Goal: Information Seeking & Learning: Find specific page/section

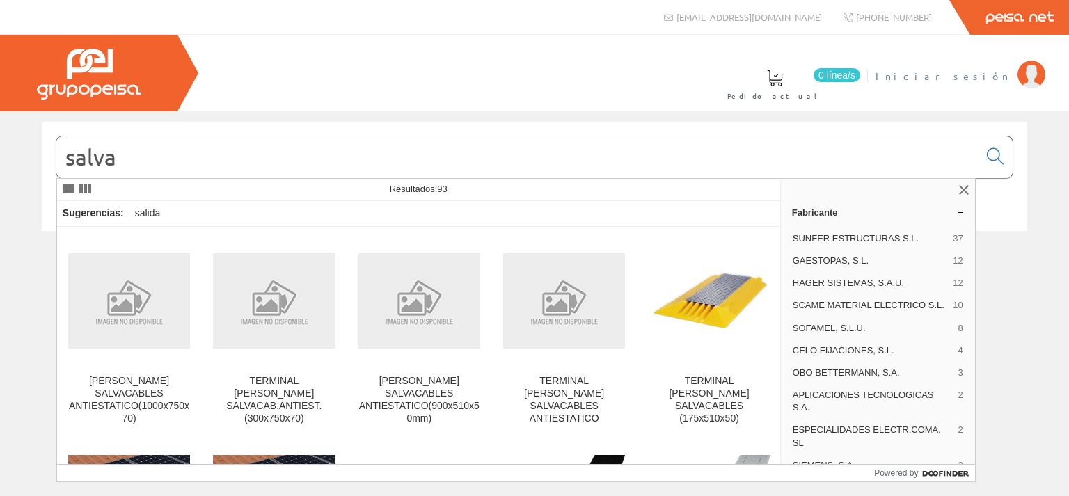
type input "salva"
click at [1034, 79] on img at bounding box center [1032, 75] width 28 height 28
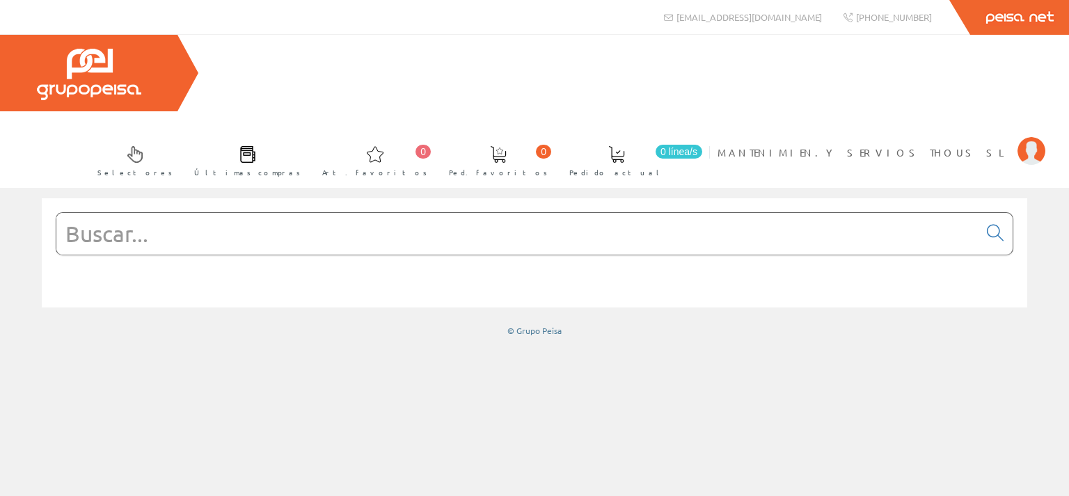
click at [90, 213] on input "text" at bounding box center [517, 234] width 922 height 42
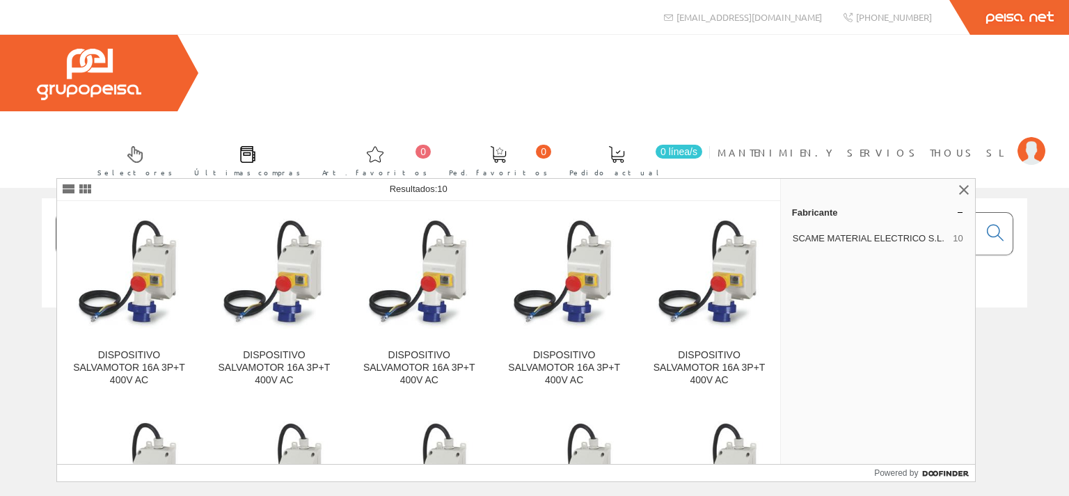
type input "salvamotor 4"
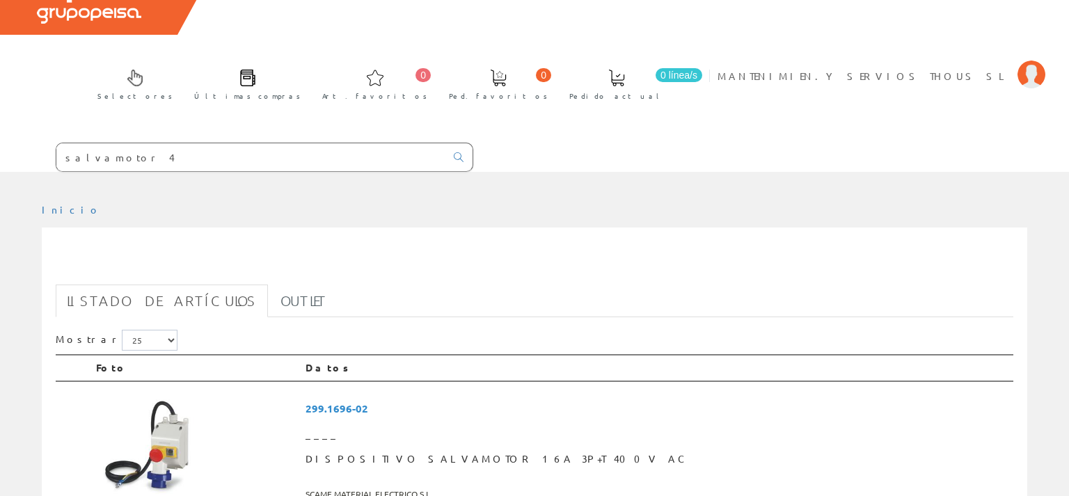
scroll to position [73, 0]
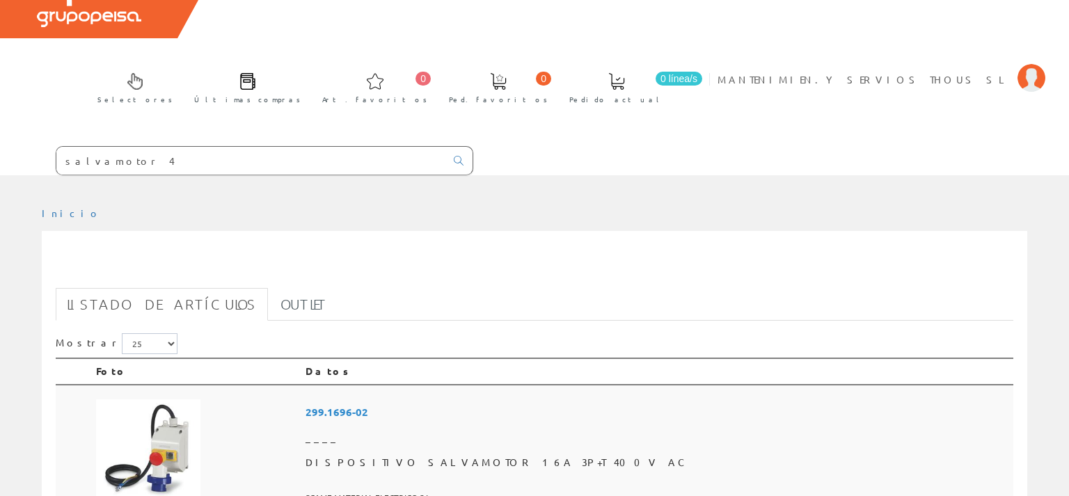
click at [448, 399] on span "299.1696-02" at bounding box center [657, 412] width 702 height 26
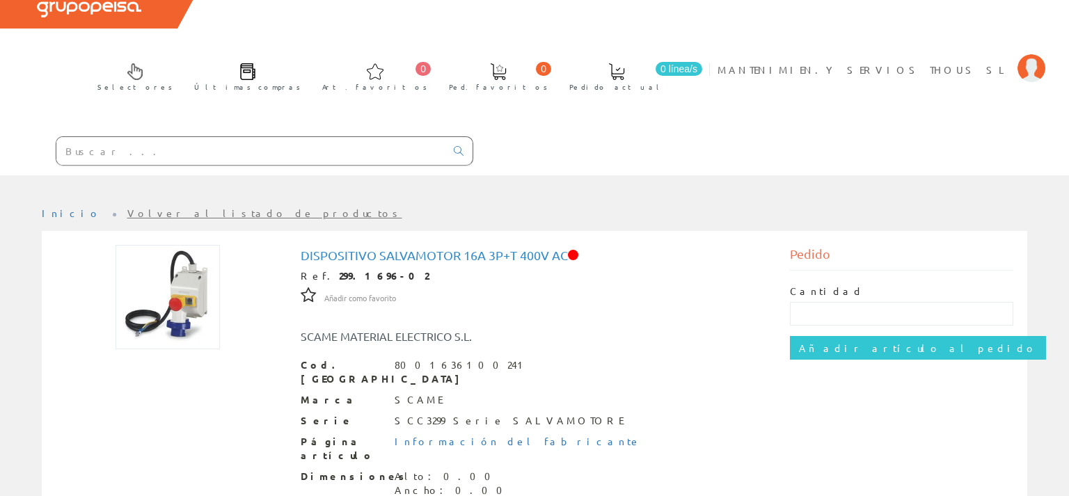
scroll to position [147, 0]
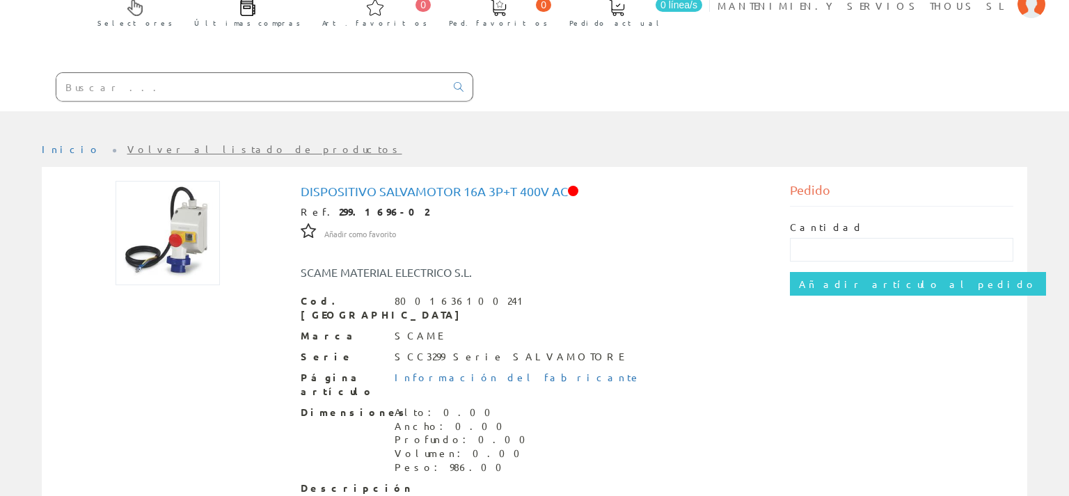
click at [572, 184] on div "DISPOSITIVO SALVAMOTOR 16A 3P+T 400V AC Ref. 299.1696-02 Añadir como favorito A…" at bounding box center [535, 405] width 468 height 443
click at [135, 143] on link "Volver al listado de productos" at bounding box center [264, 149] width 275 height 13
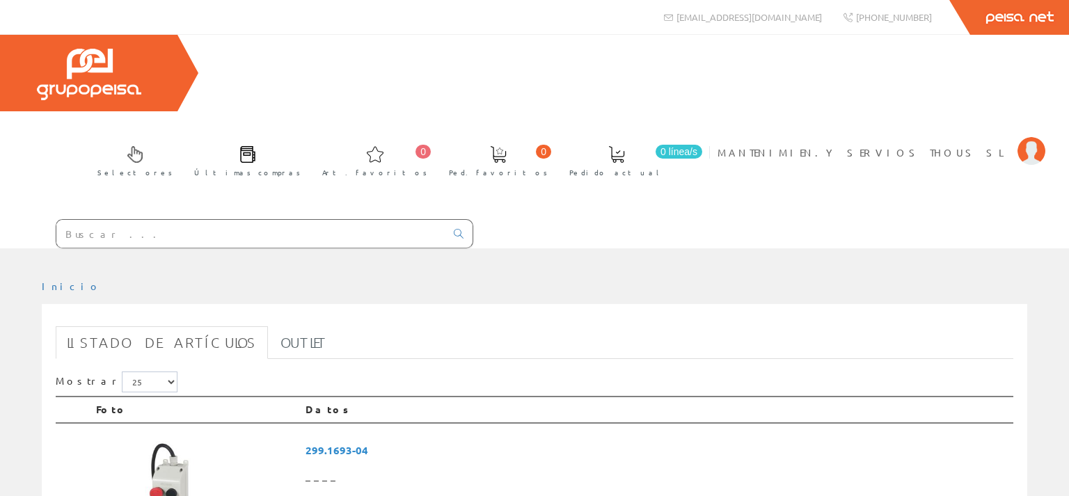
click at [82, 220] on input "text" at bounding box center [250, 234] width 389 height 28
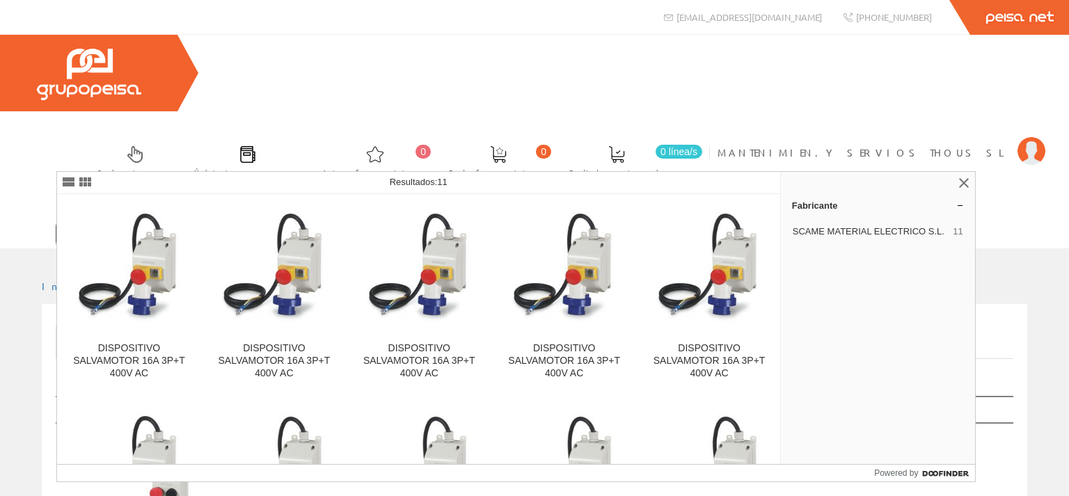
type input "salvamotor"
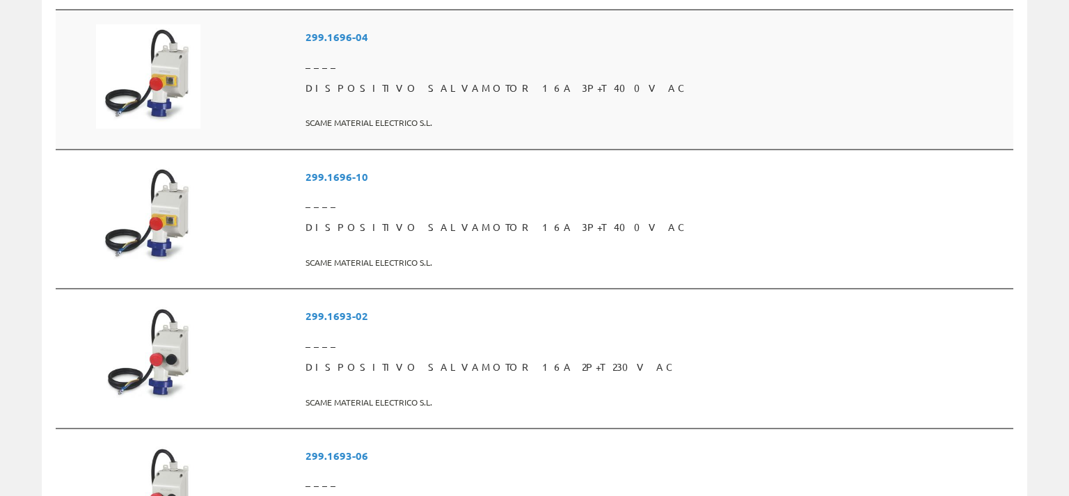
scroll to position [882, 0]
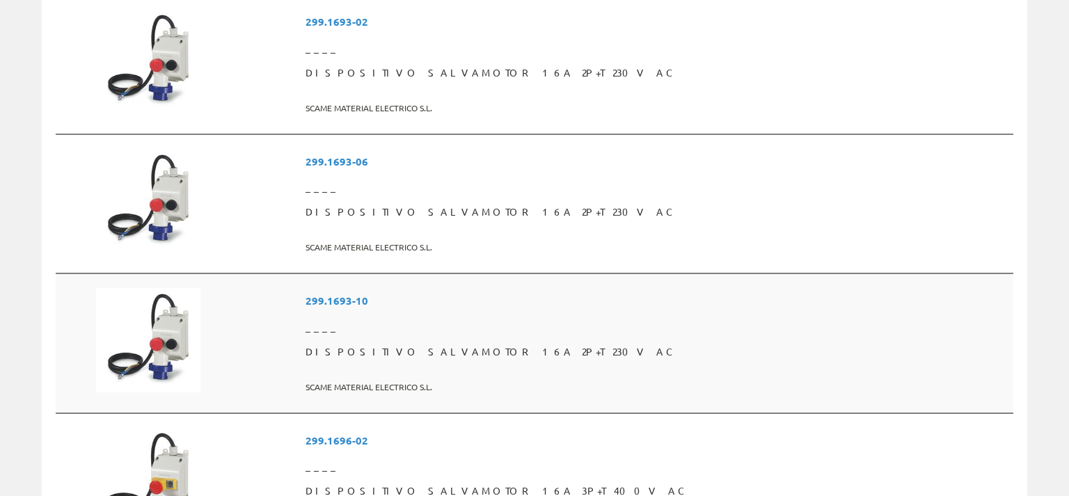
click at [438, 288] on span "299.1693-10" at bounding box center [657, 301] width 702 height 26
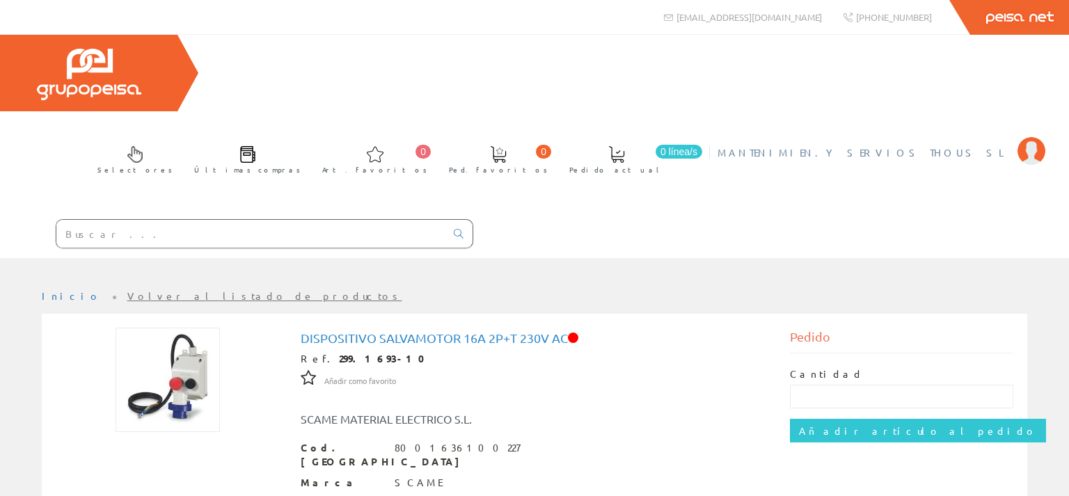
click at [1037, 137] on img at bounding box center [1032, 151] width 28 height 28
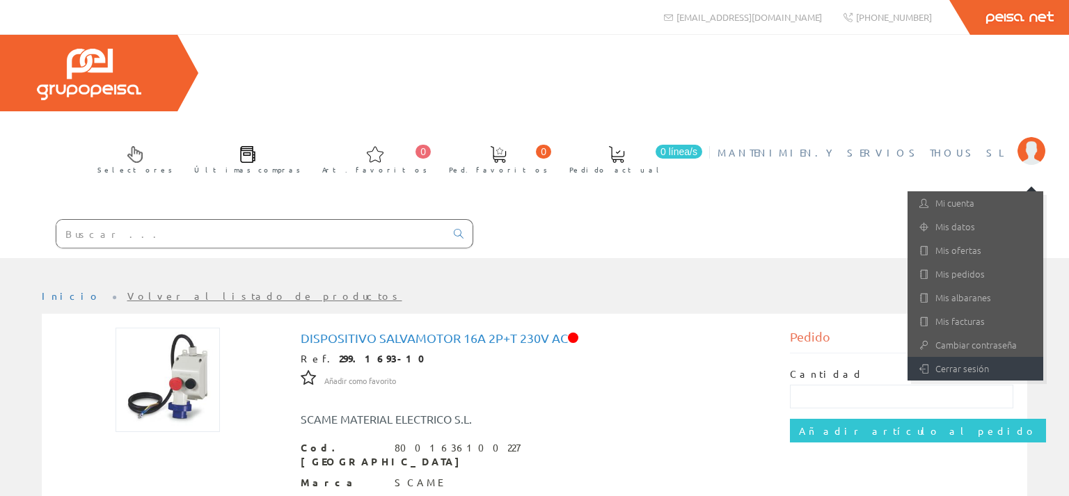
click at [973, 357] on link "Cerrar sesión" at bounding box center [976, 369] width 136 height 24
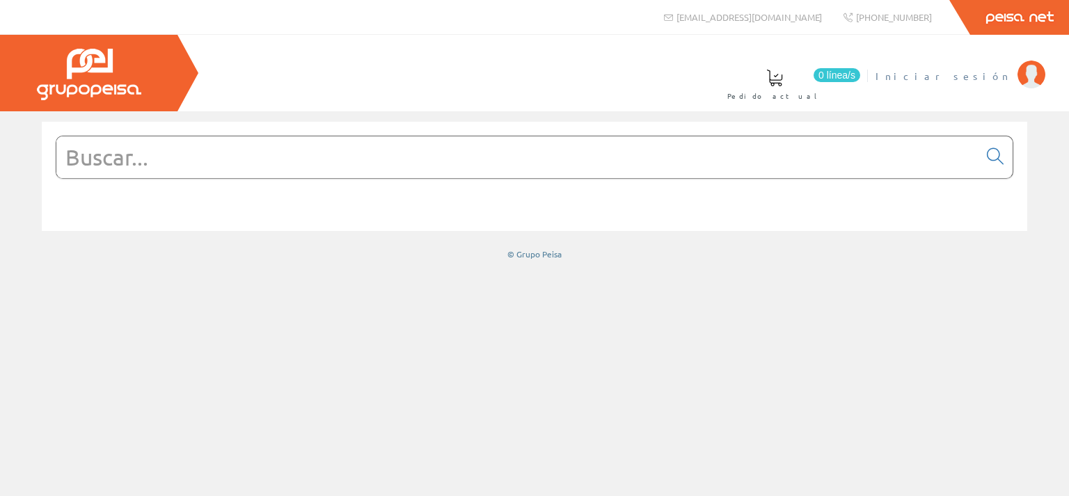
click at [1015, 74] on li "Iniciar sesión" at bounding box center [960, 85] width 176 height 54
click at [1028, 77] on img at bounding box center [1032, 75] width 28 height 28
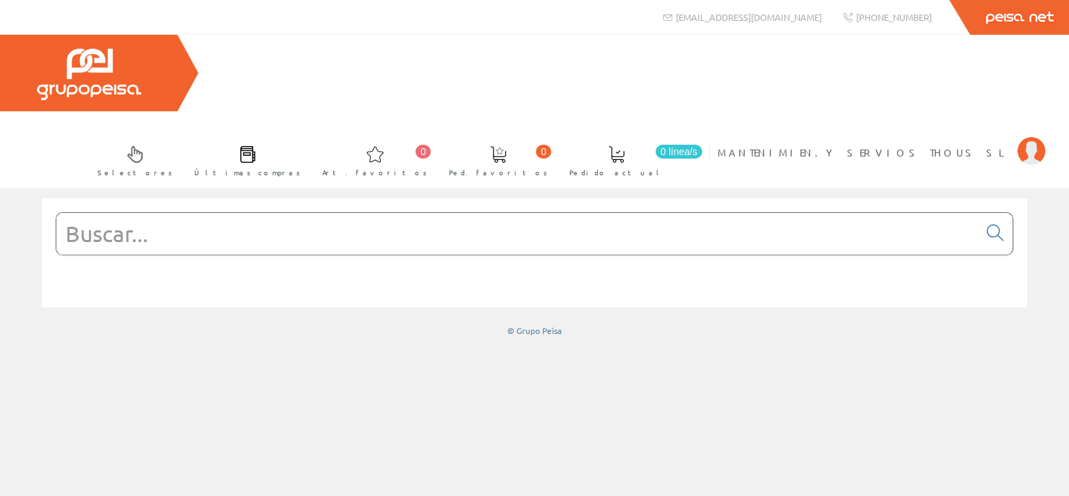
click at [216, 213] on input "text" at bounding box center [517, 234] width 922 height 42
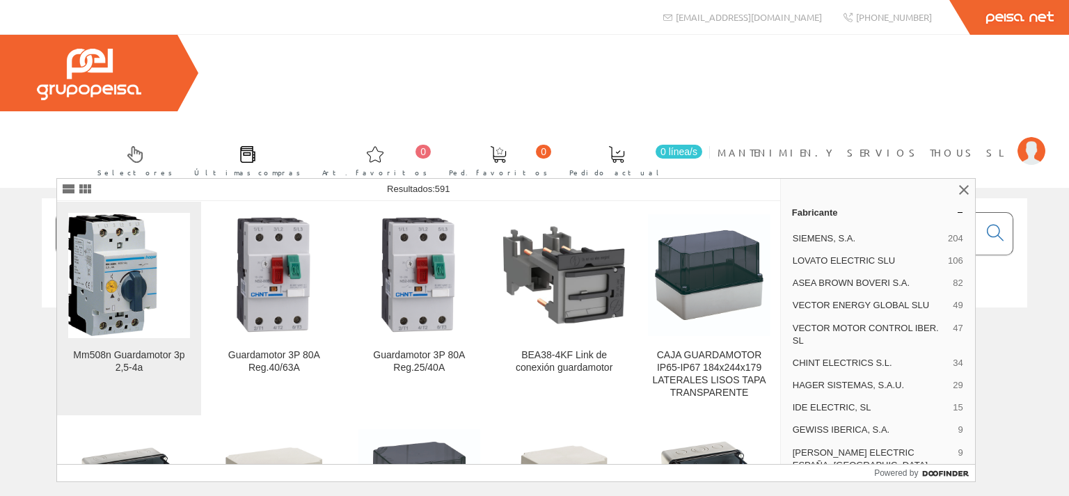
type input "guardamotor 4-8"
click at [117, 269] on img at bounding box center [129, 275] width 122 height 122
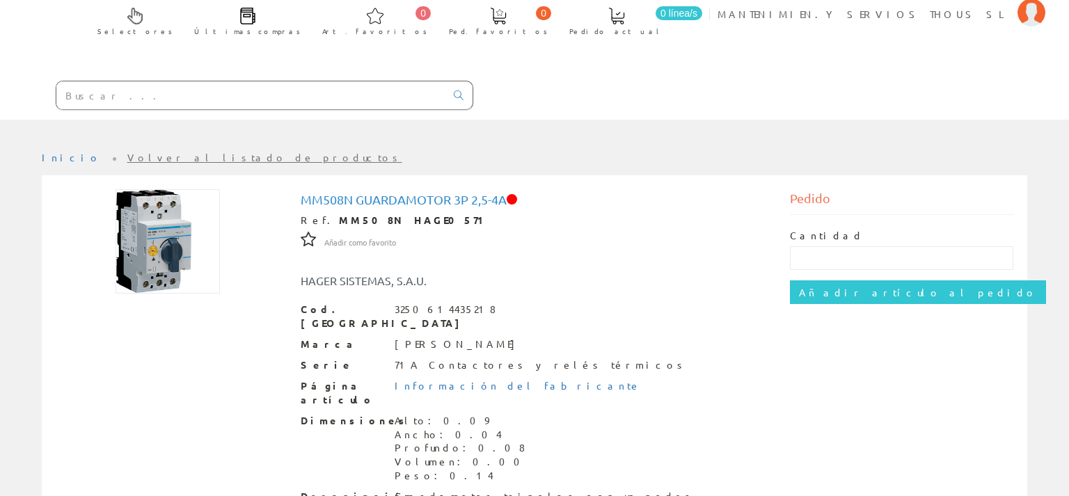
scroll to position [147, 0]
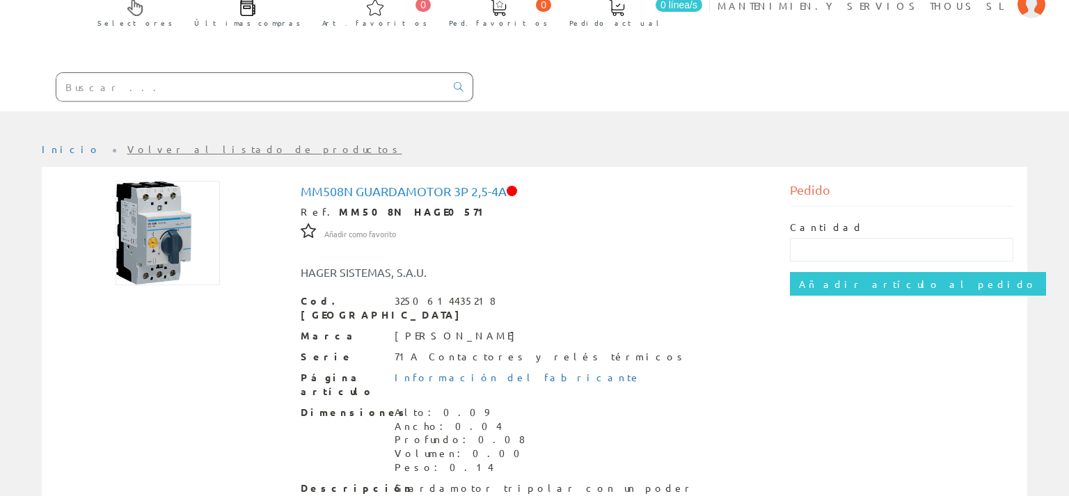
click at [287, 132] on div "Inicio Volver al listado de productos Mm508n Guardamotor 3p 2,5-4a Ref. MM508N …" at bounding box center [534, 454] width 1069 height 645
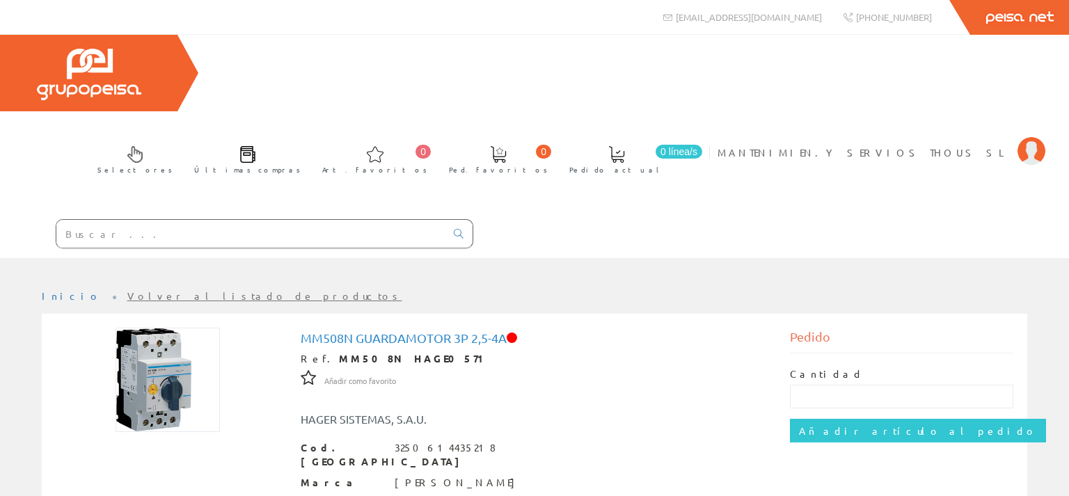
click at [127, 290] on li "Volver al listado de productos" at bounding box center [264, 297] width 275 height 14
click at [127, 290] on link "Volver al listado de productos" at bounding box center [264, 296] width 275 height 13
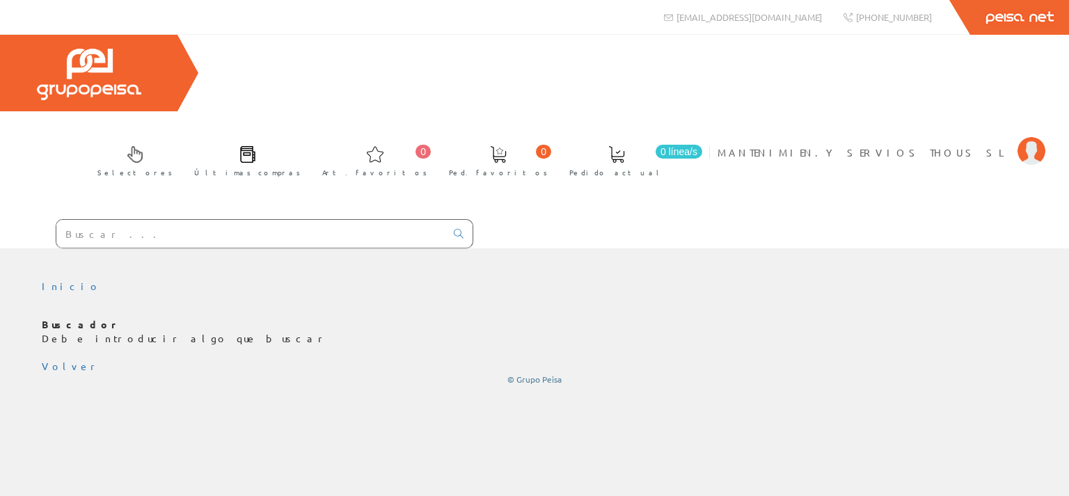
click at [50, 269] on div "Inicio Buscador Debe introducir algo que buscar Volver © Grupo Peisa" at bounding box center [534, 332] width 1069 height 127
click at [56, 280] on li "Inicio" at bounding box center [71, 287] width 59 height 14
click at [57, 280] on link "Inicio" at bounding box center [71, 286] width 59 height 13
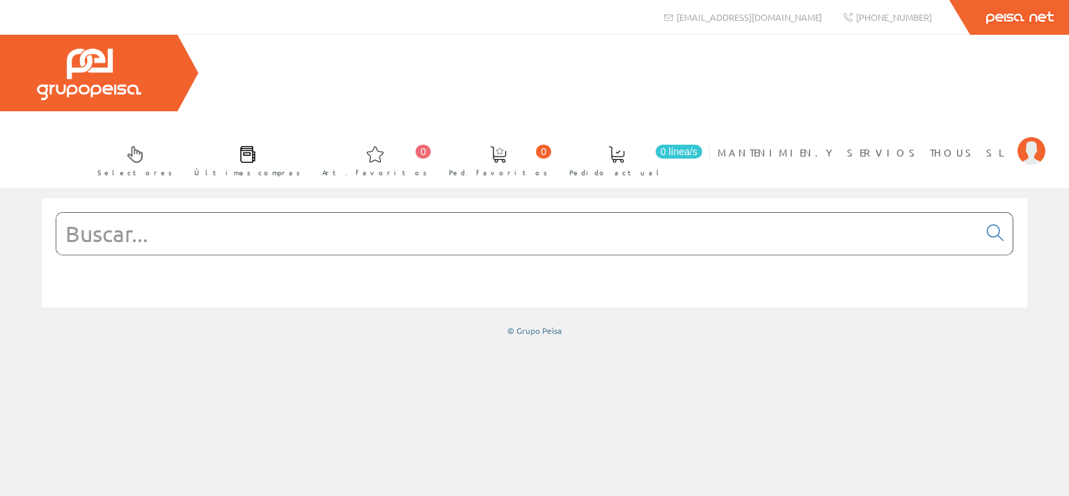
click at [129, 213] on input "text" at bounding box center [517, 234] width 922 height 42
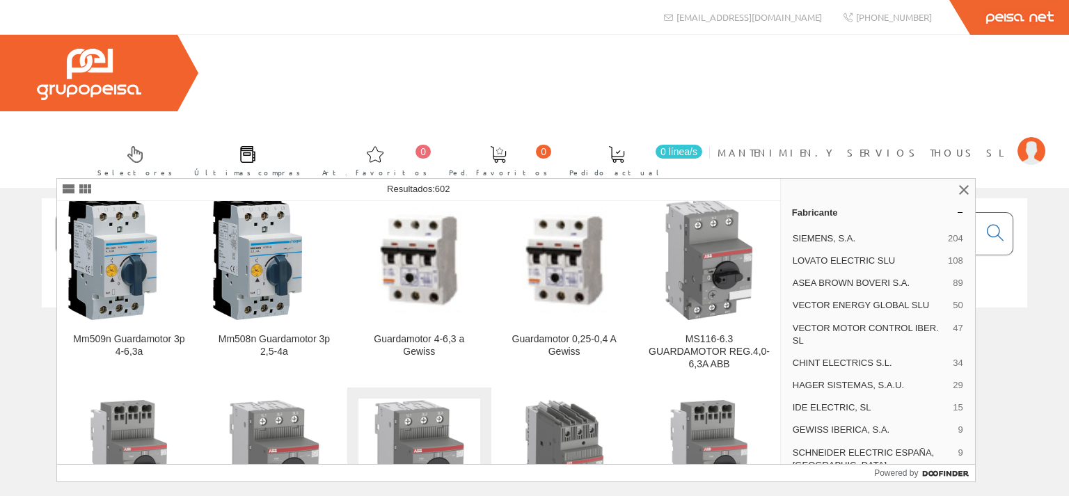
scroll to position [401, 0]
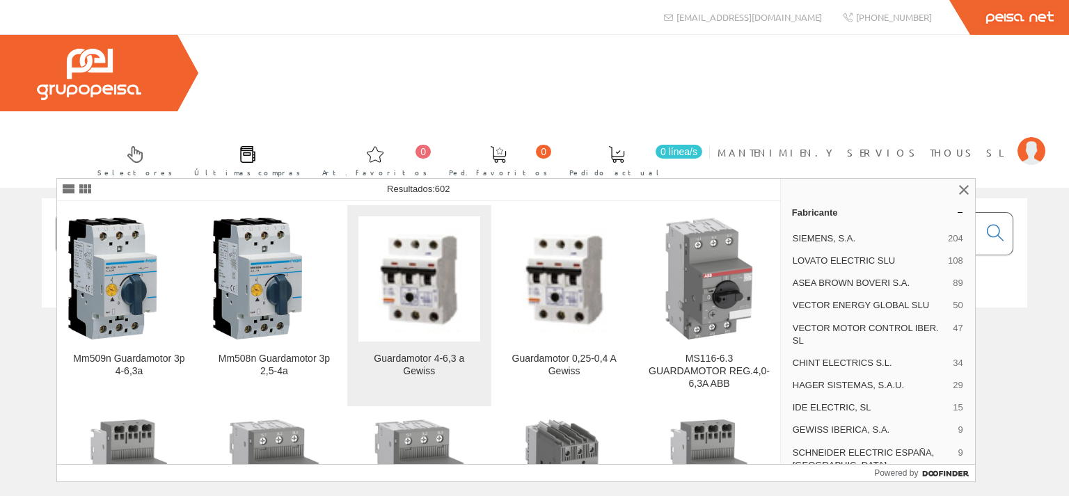
type input "guardamotor 4"
click at [439, 291] on img at bounding box center [419, 279] width 85 height 106
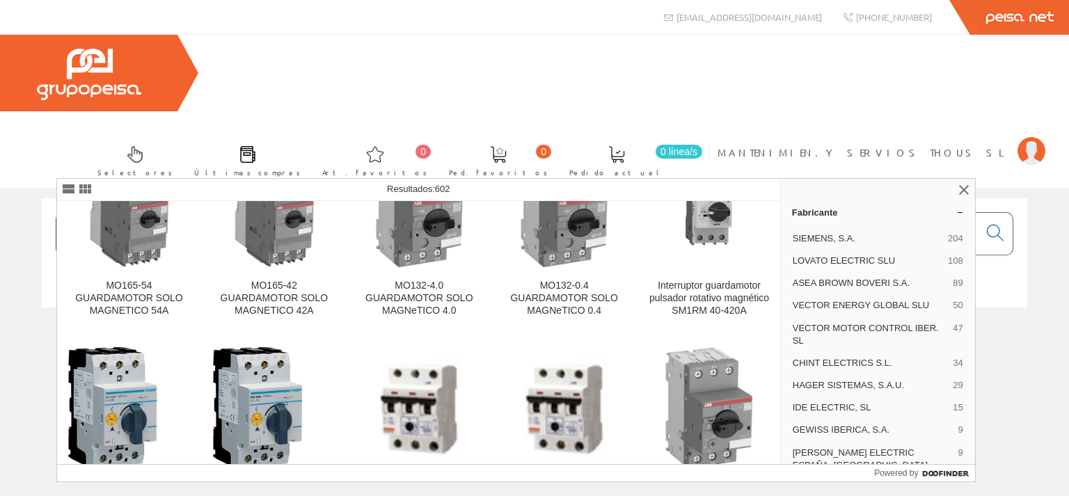
scroll to position [334, 0]
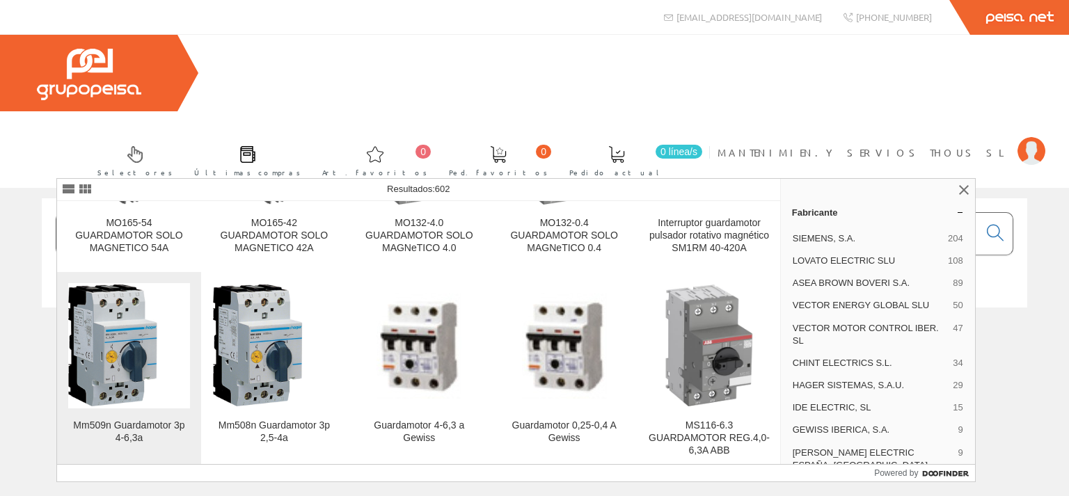
click at [131, 377] on img at bounding box center [129, 346] width 122 height 122
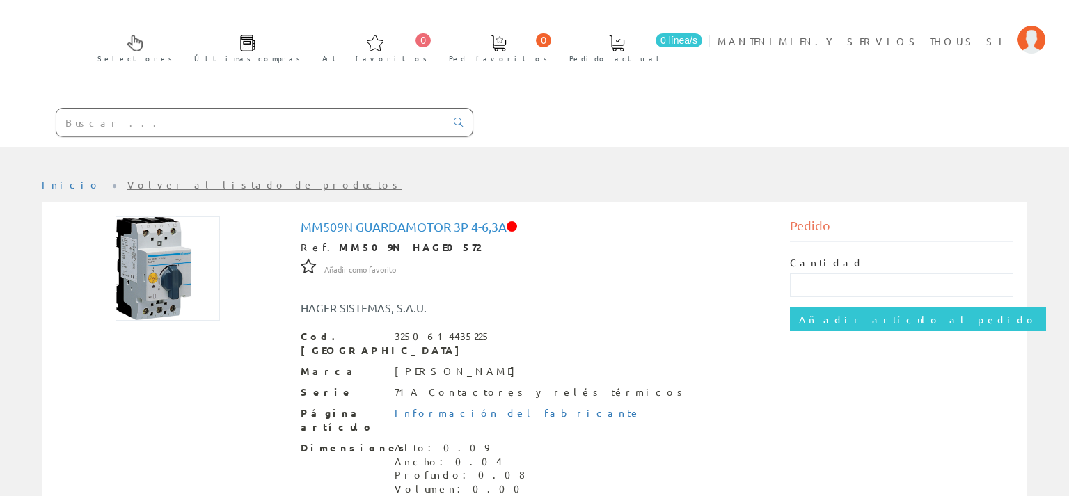
scroll to position [147, 0]
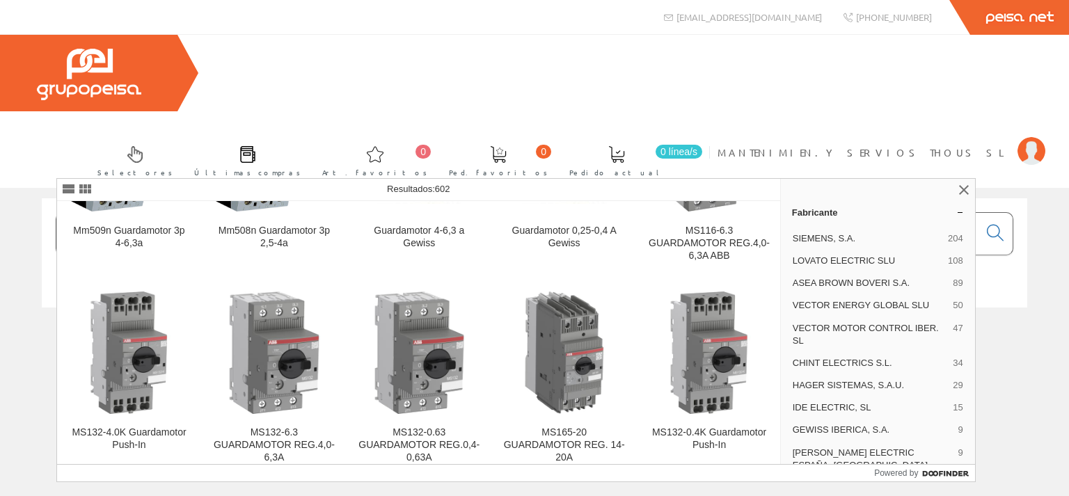
scroll to position [535, 0]
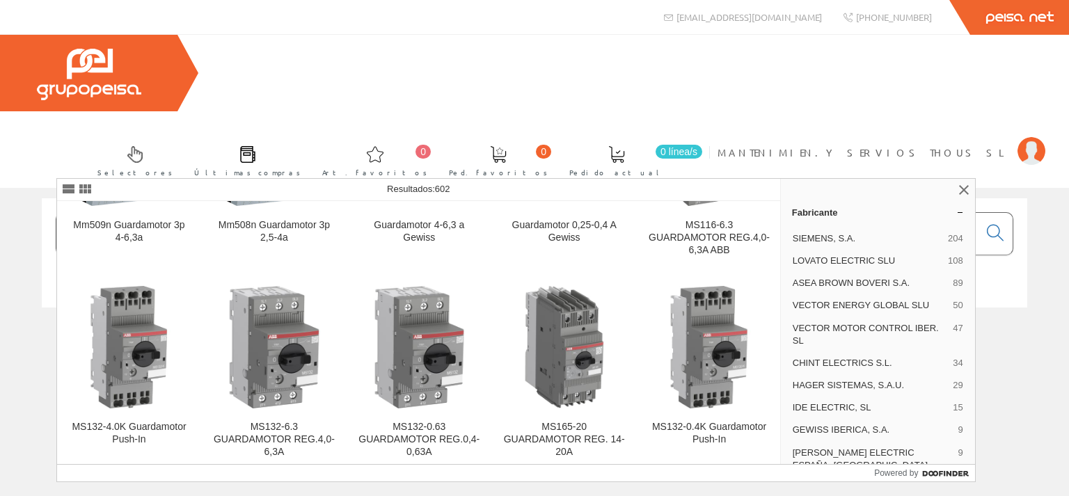
drag, startPoint x: 228, startPoint y: 153, endPoint x: 15, endPoint y: 143, distance: 213.2
click at [56, 213] on input "guardamotor 4" at bounding box center [517, 234] width 922 height 42
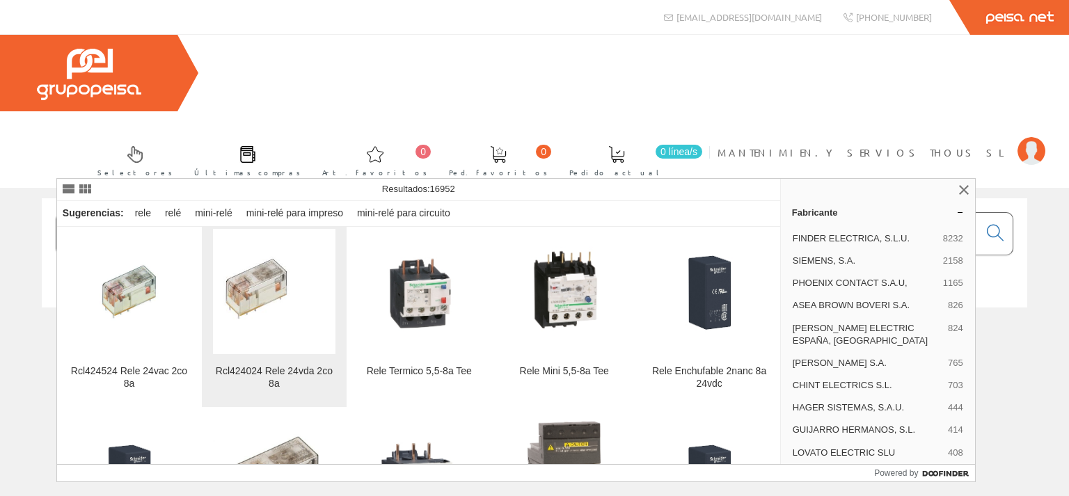
scroll to position [200, 0]
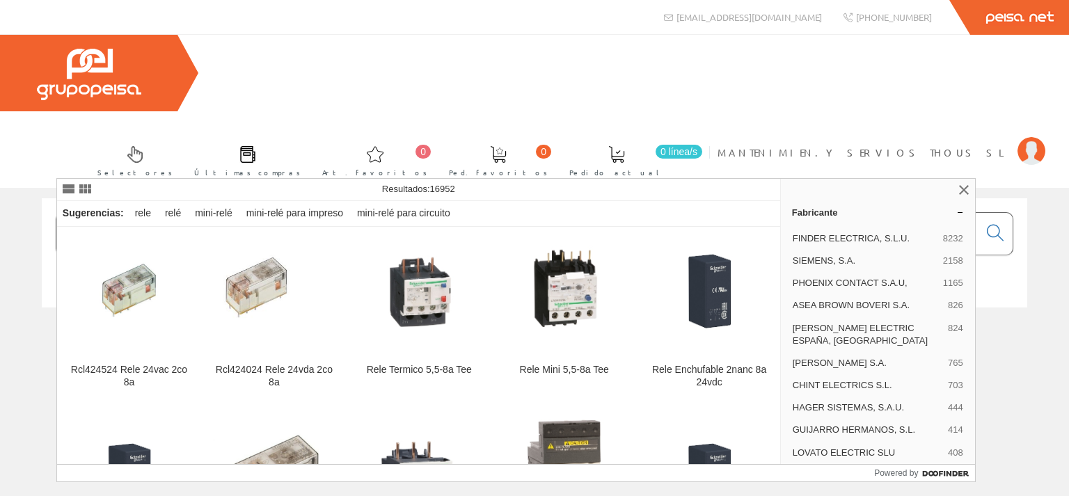
click at [106, 213] on input "relé 8a" at bounding box center [517, 234] width 922 height 42
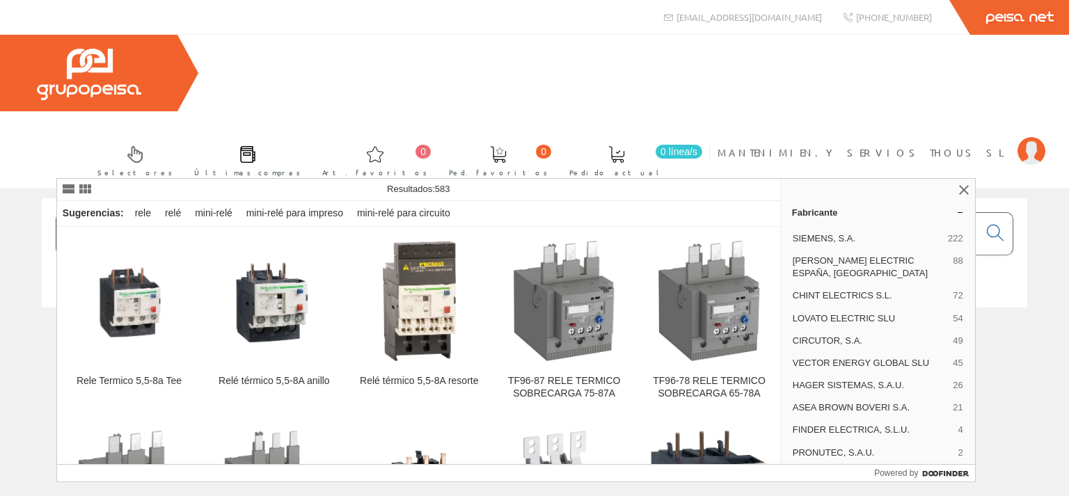
drag, startPoint x: 217, startPoint y: 158, endPoint x: 24, endPoint y: 156, distance: 192.8
click at [56, 213] on input "relé termico 8a" at bounding box center [517, 234] width 922 height 42
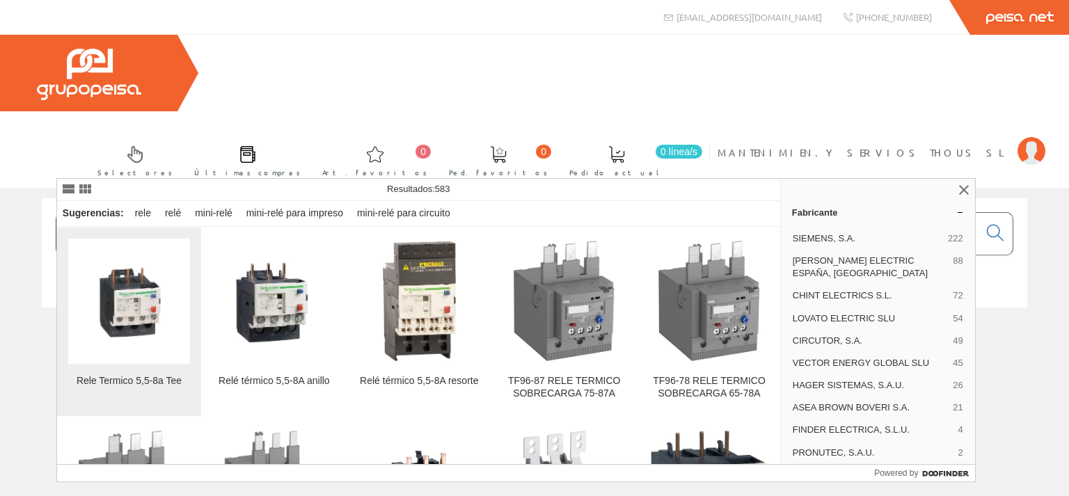
type input "relé termico 8a"
click at [143, 319] on img at bounding box center [129, 301] width 122 height 122
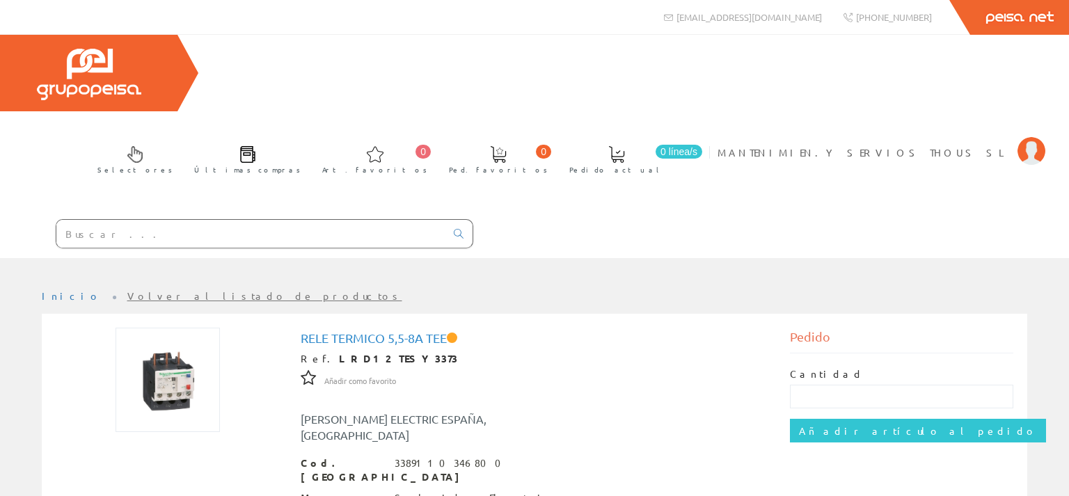
click at [79, 220] on input "text" at bounding box center [250, 234] width 389 height 28
click at [127, 290] on link "Volver al listado de productos" at bounding box center [264, 296] width 275 height 13
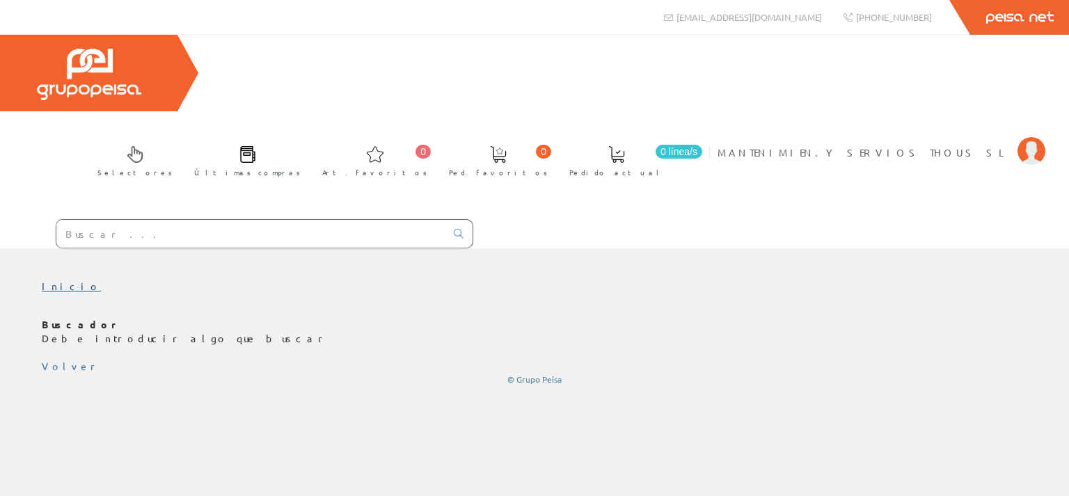
click at [48, 280] on link "Inicio" at bounding box center [71, 286] width 59 height 13
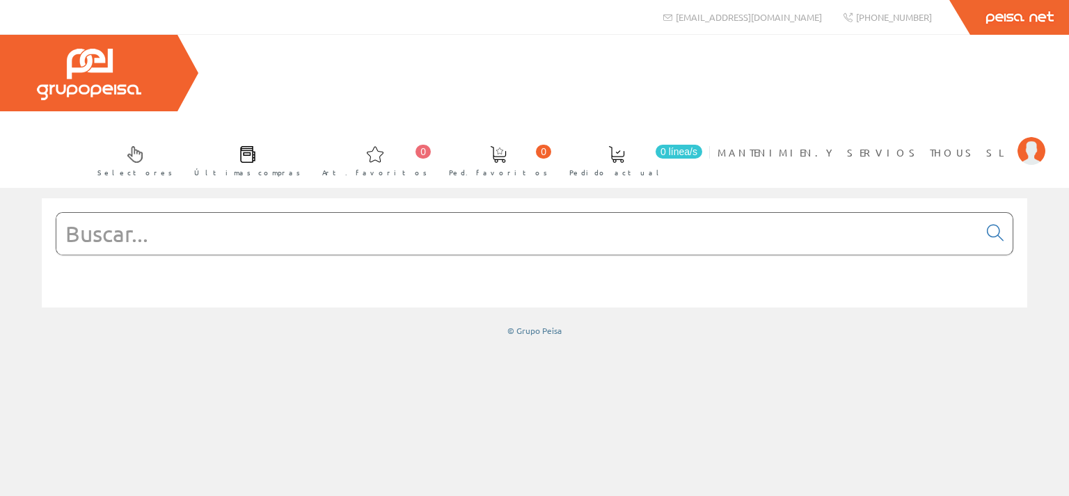
click at [95, 213] on input "text" at bounding box center [517, 234] width 922 height 42
paste input "relé termico 8a"
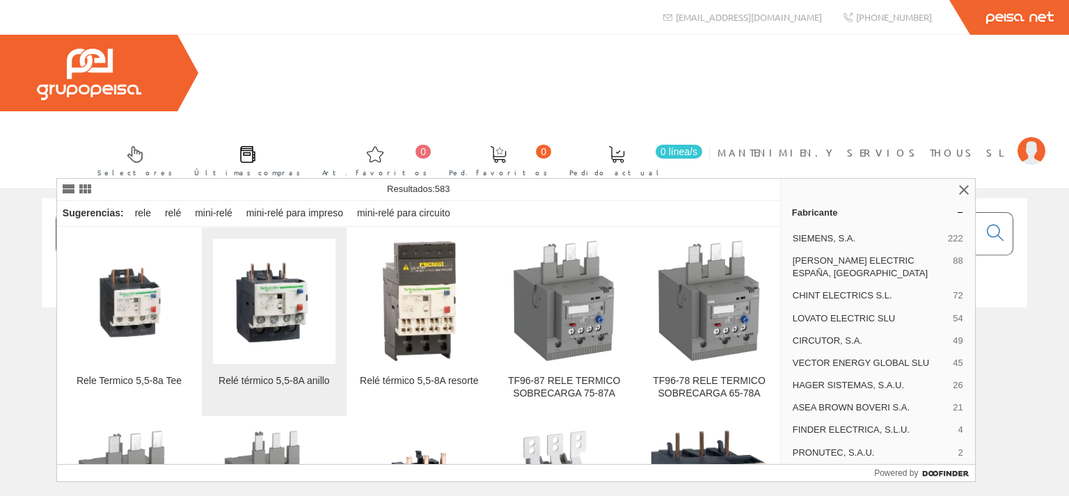
type input "relé termico 8a"
click at [287, 305] on img at bounding box center [274, 301] width 122 height 122
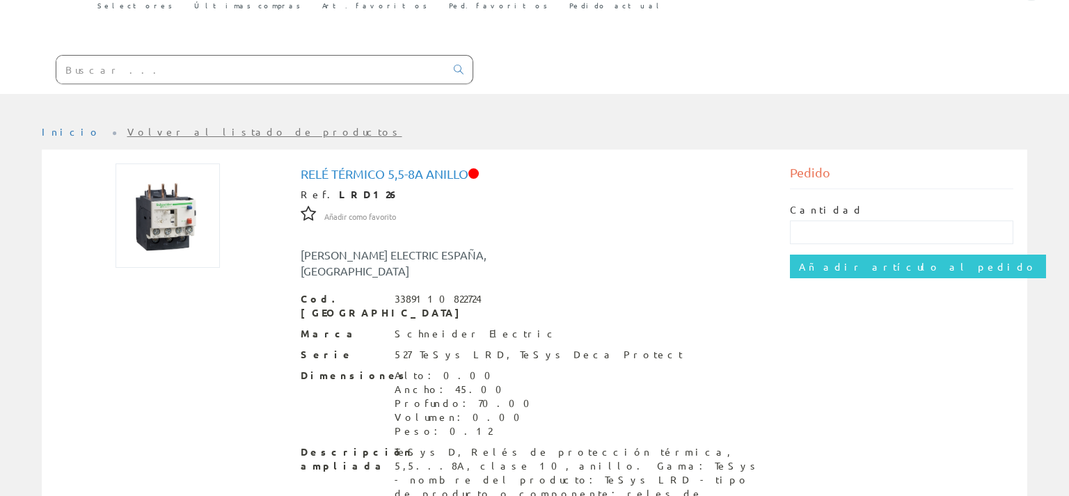
scroll to position [184, 0]
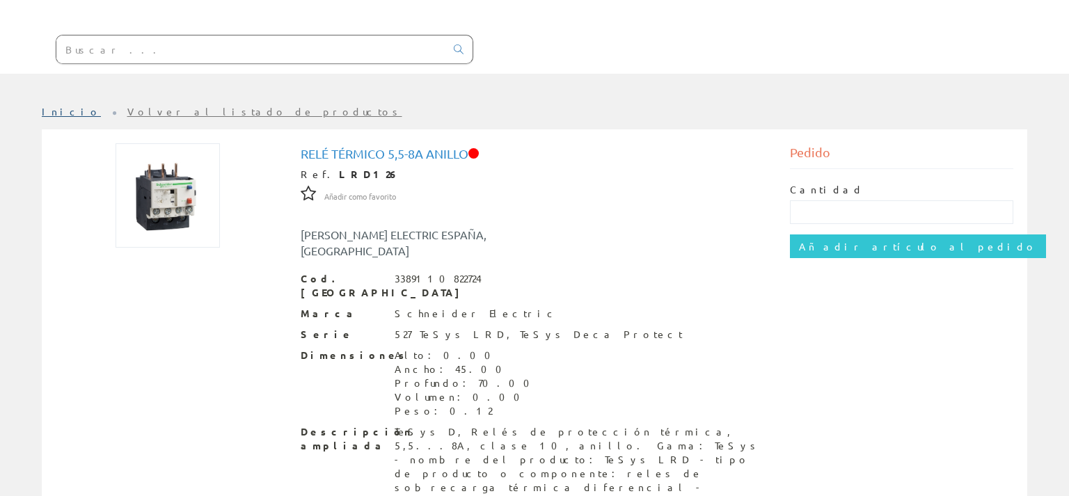
click at [49, 105] on link "Inicio" at bounding box center [71, 111] width 59 height 13
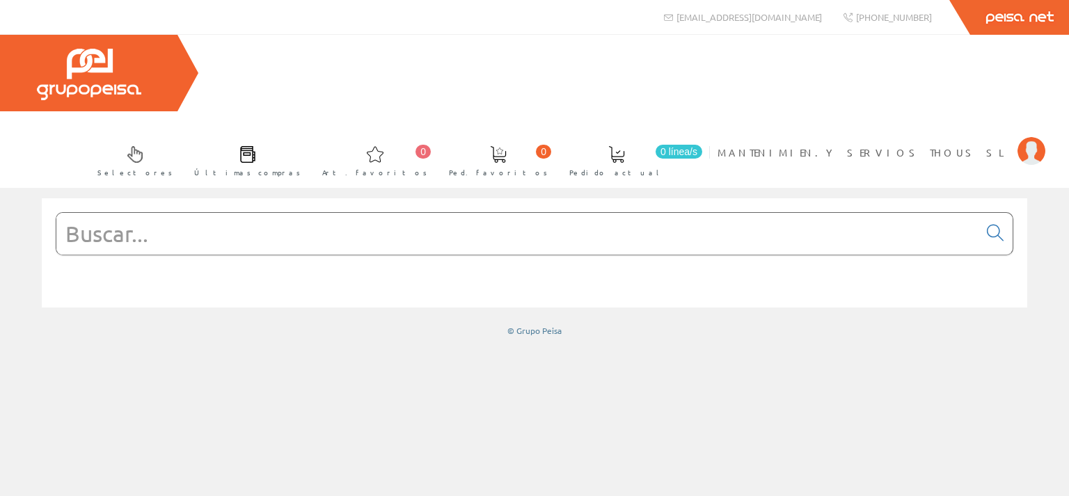
click at [115, 213] on input "text" at bounding box center [517, 234] width 922 height 42
paste input "relé termico 8a"
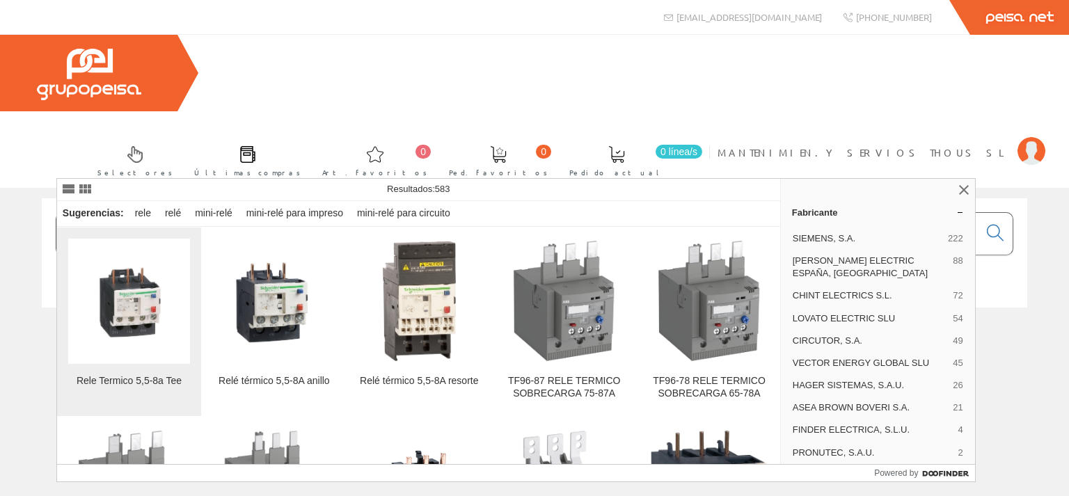
type input "relé termico 8a"
click at [154, 319] on img at bounding box center [129, 301] width 122 height 122
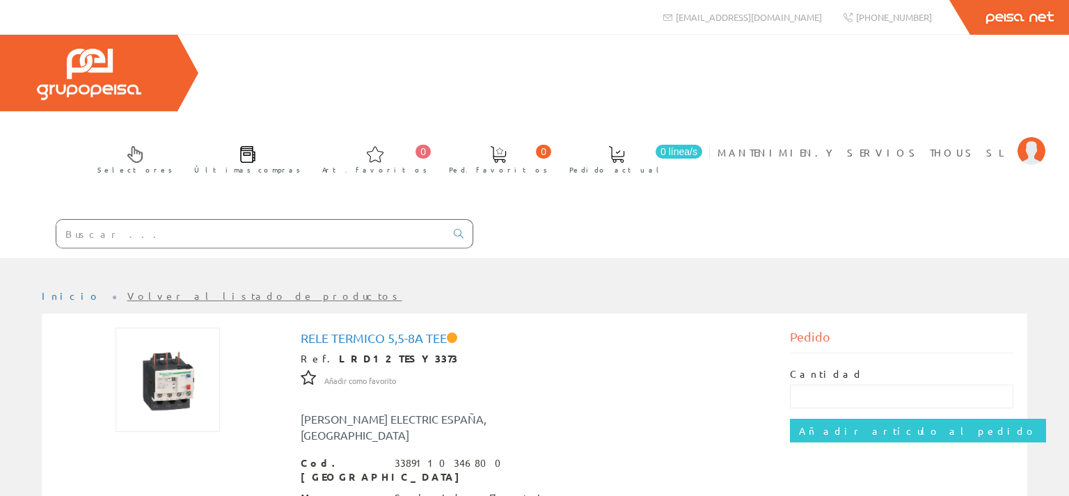
scroll to position [205, 0]
